Goal: Task Accomplishment & Management: Manage account settings

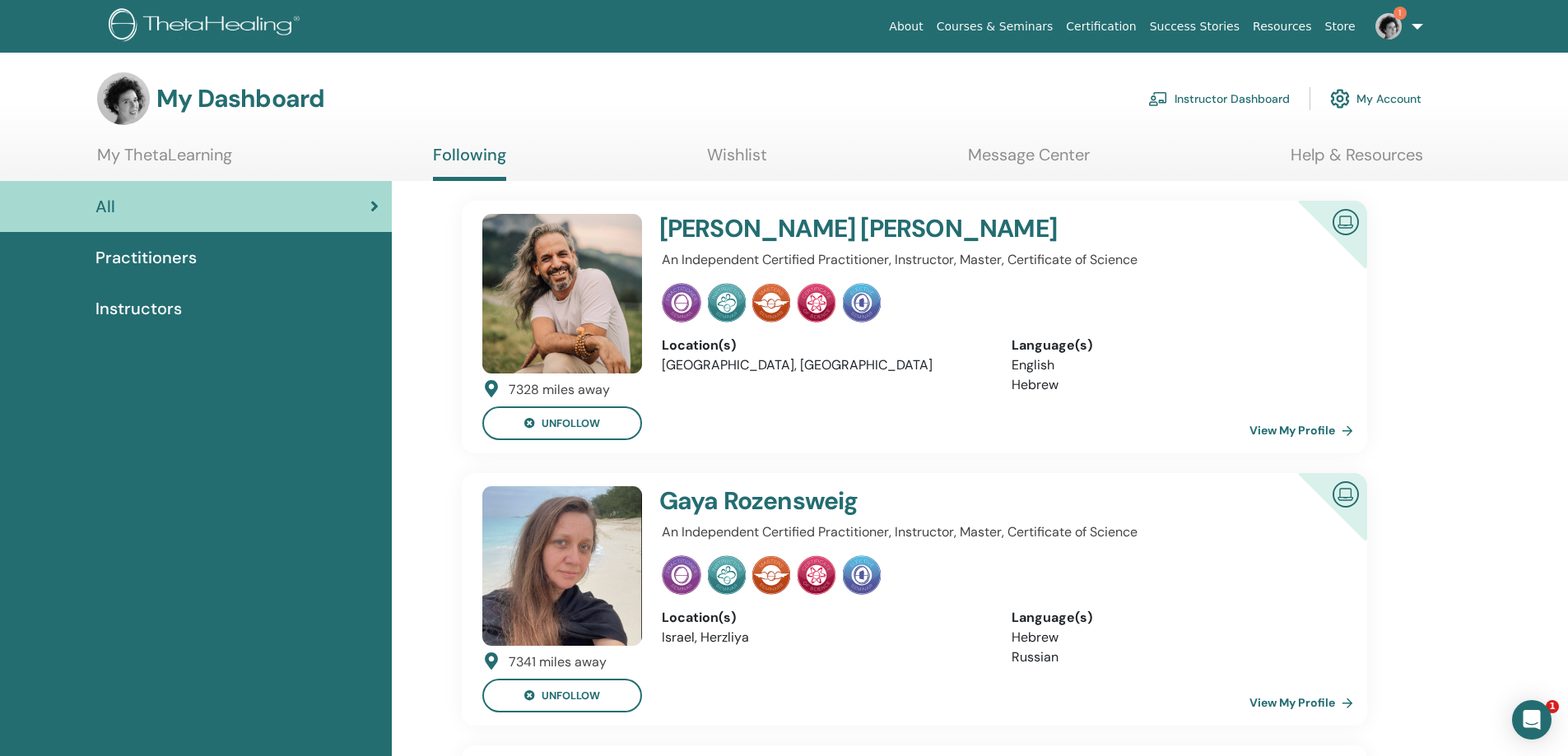
click at [1204, 94] on link "Instructor Dashboard" at bounding box center [1219, 98] width 142 height 37
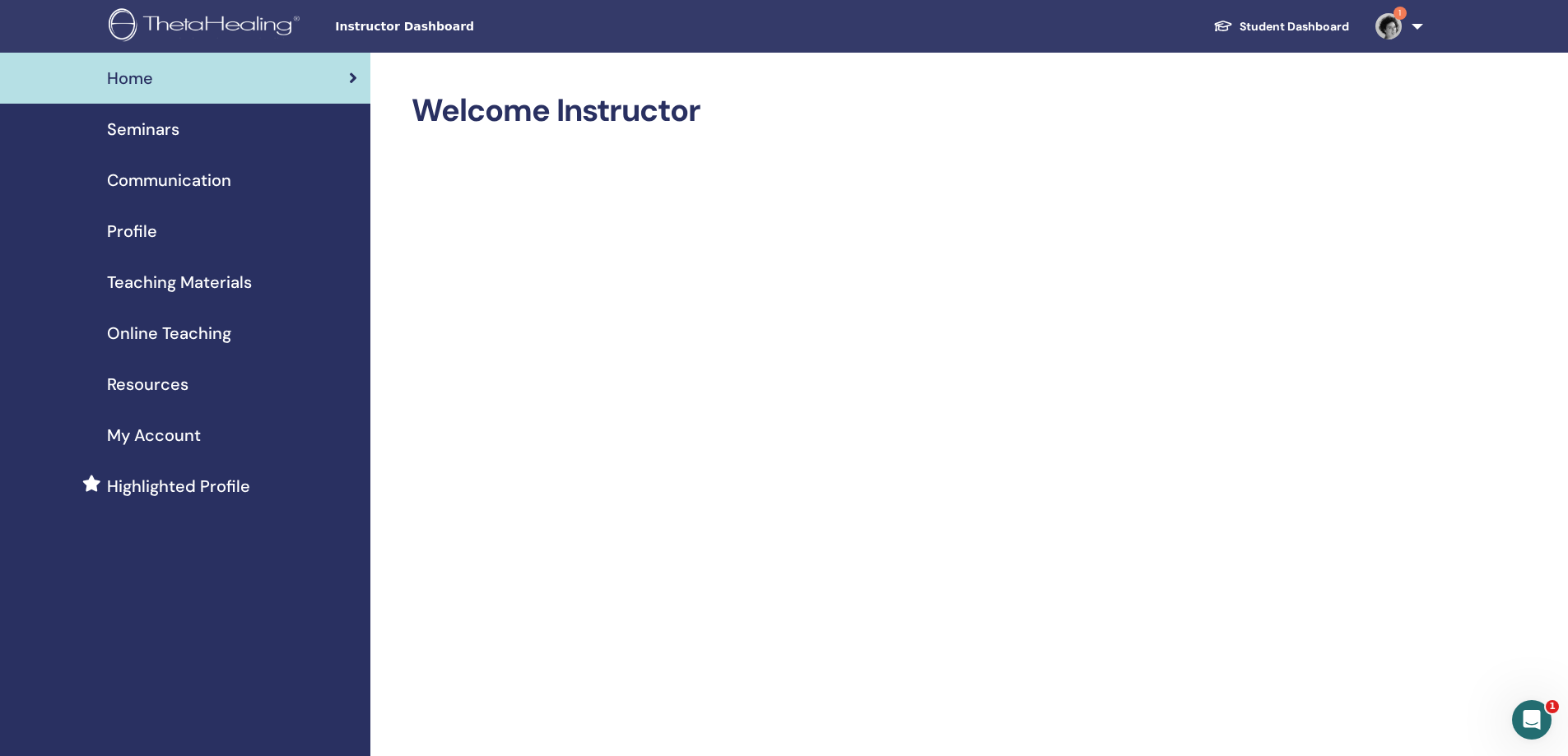
click at [163, 127] on span "Seminars" at bounding box center [143, 129] width 72 height 25
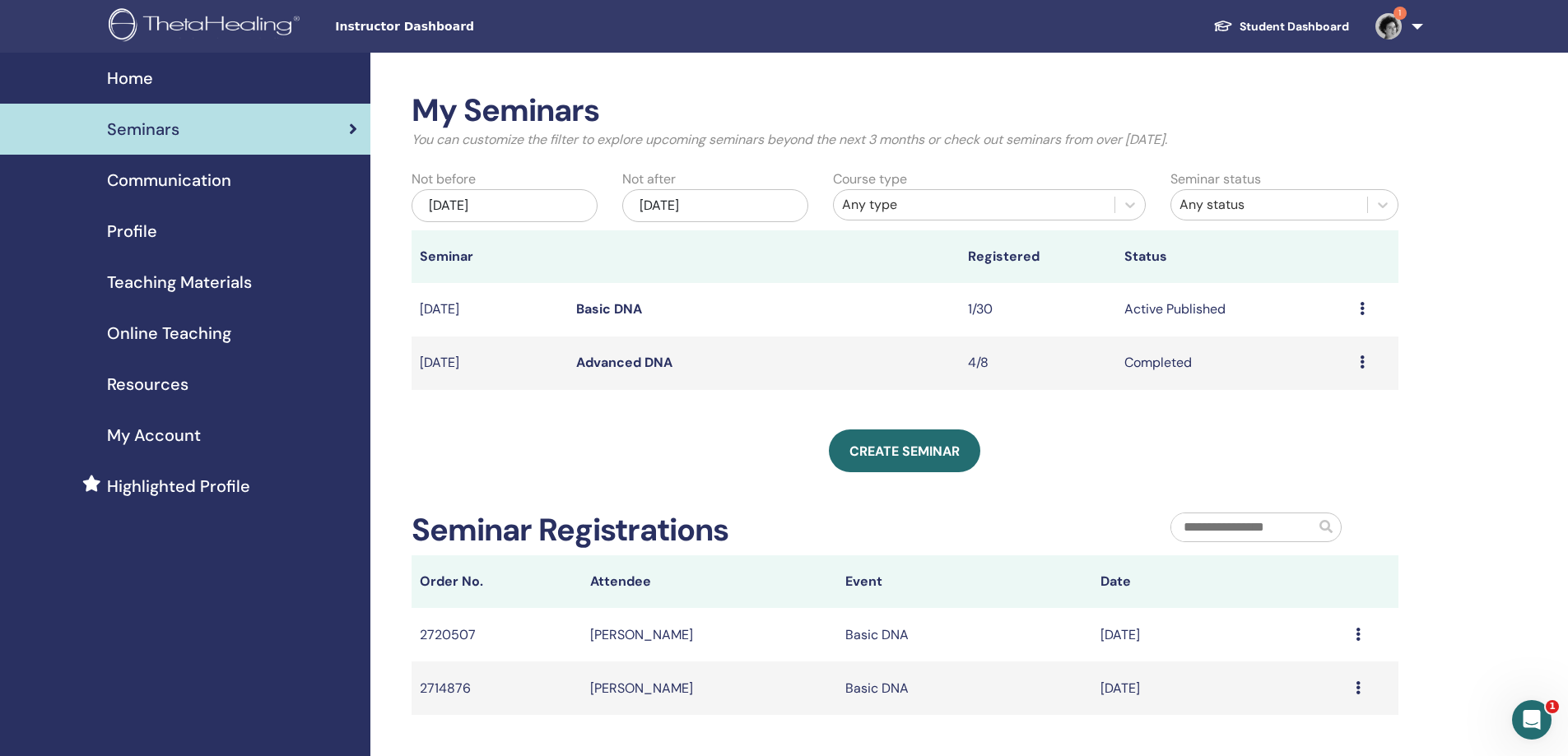
click at [1366, 314] on div "Preview Edit Attendees Cancel" at bounding box center [1375, 310] width 30 height 20
click at [1327, 374] on link "Attendees" at bounding box center [1321, 377] width 63 height 17
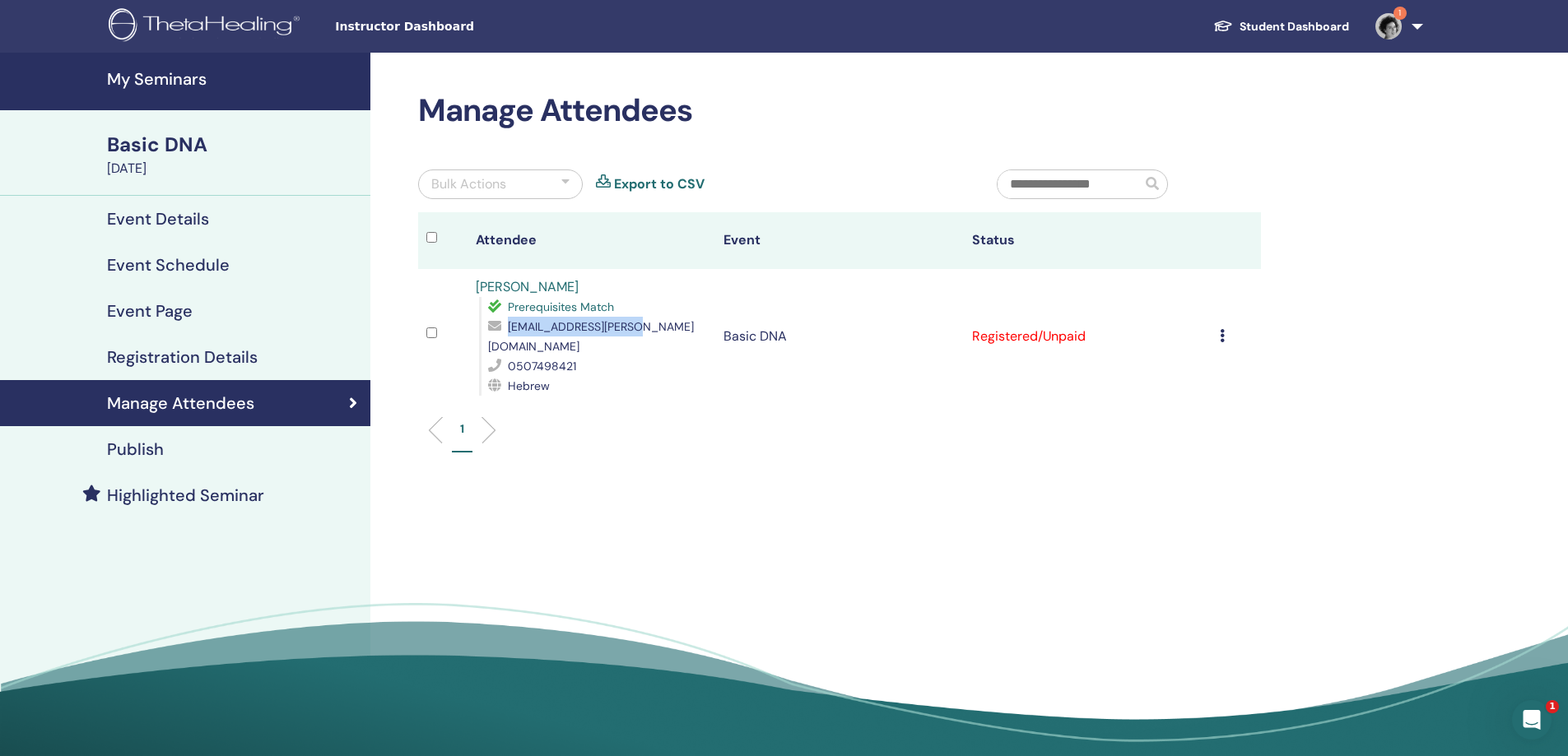
drag, startPoint x: 626, startPoint y: 326, endPoint x: 558, endPoint y: 326, distance: 68.0
click at [508, 317] on div "shir.wiesel@gmail.com" at bounding box center [597, 336] width 219 height 39
copy div "shir.wiesel@gmail.com"
